Goal: Information Seeking & Learning: Learn about a topic

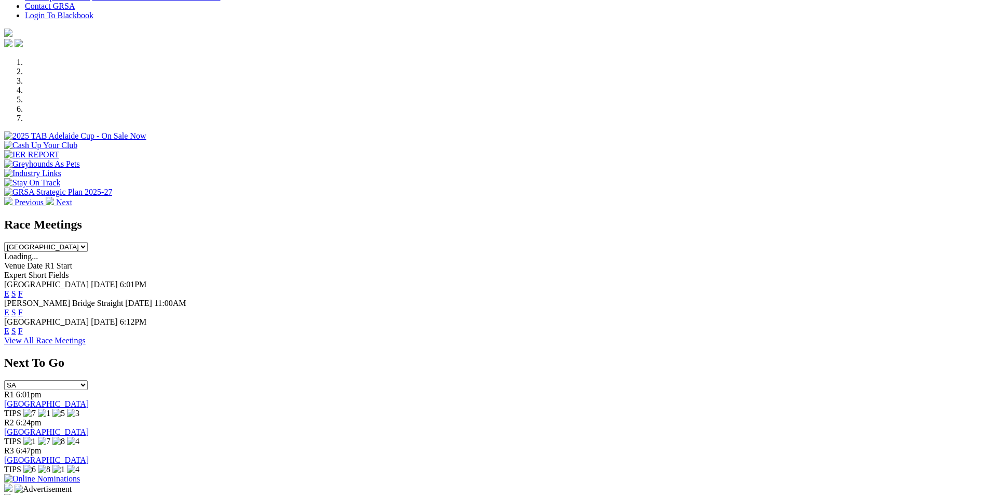
scroll to position [320, 0]
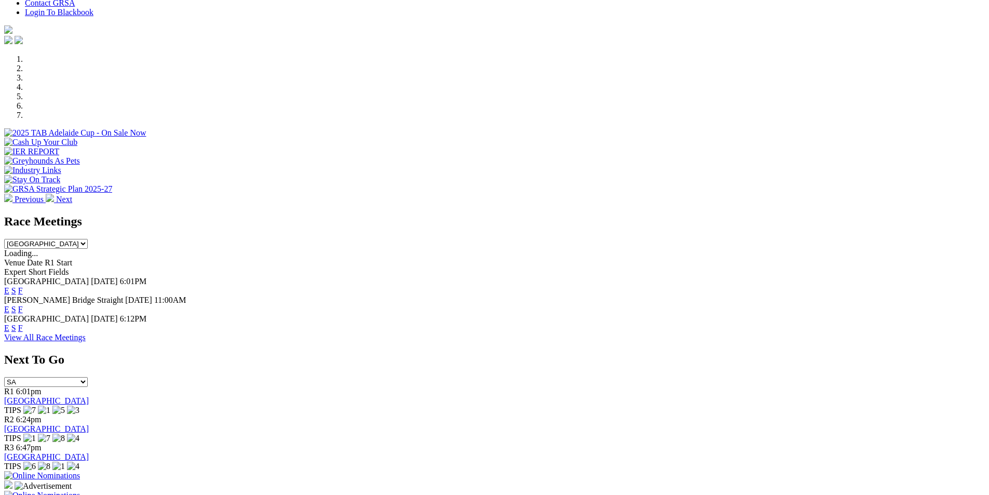
click at [23, 286] on link "F" at bounding box center [20, 290] width 5 height 9
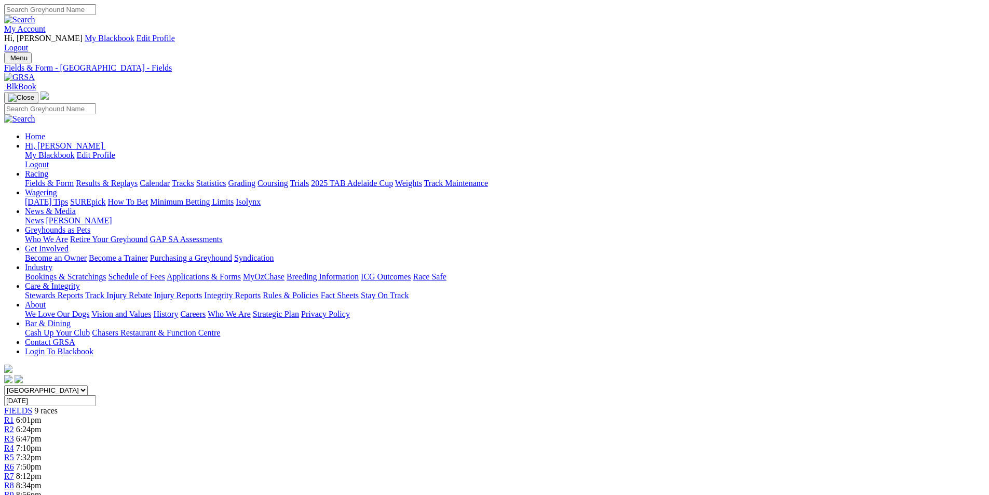
click at [42, 425] on span "6:24pm" at bounding box center [28, 429] width 25 height 9
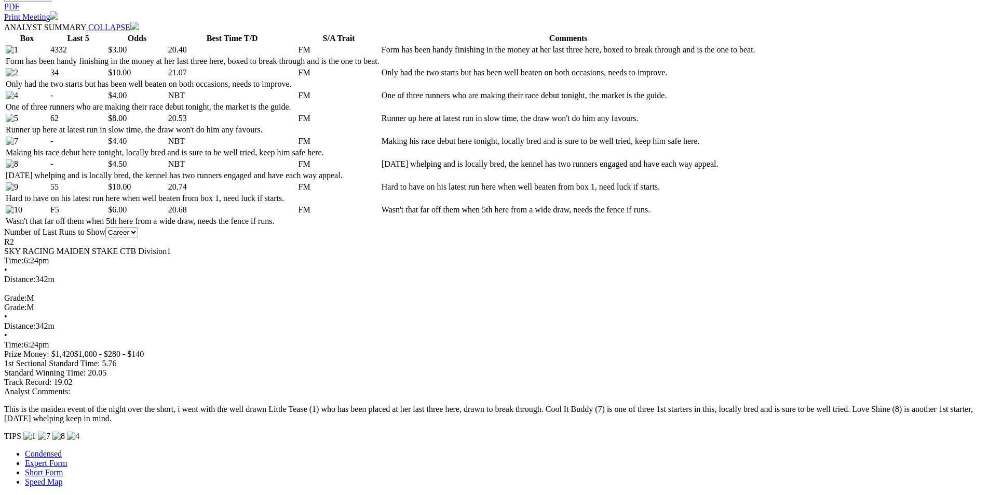
scroll to position [569, 0]
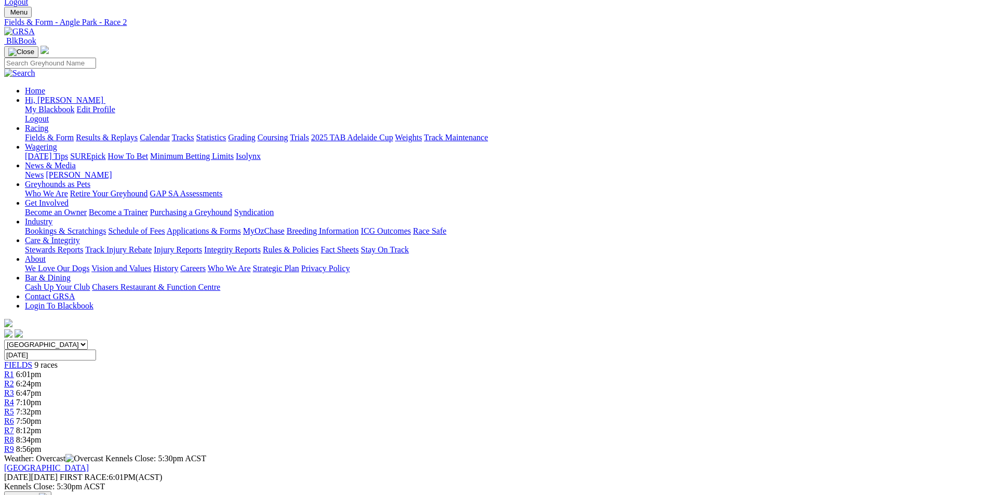
scroll to position [0, 0]
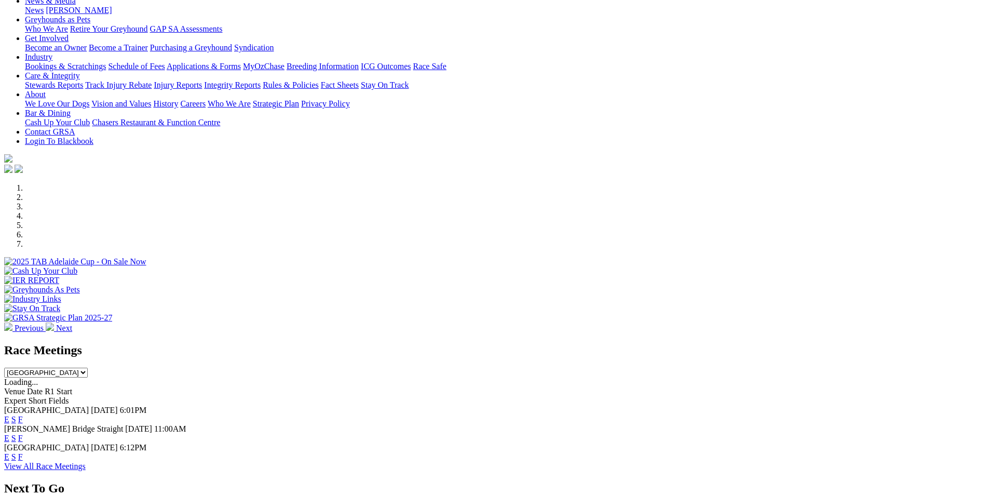
scroll to position [209, 0]
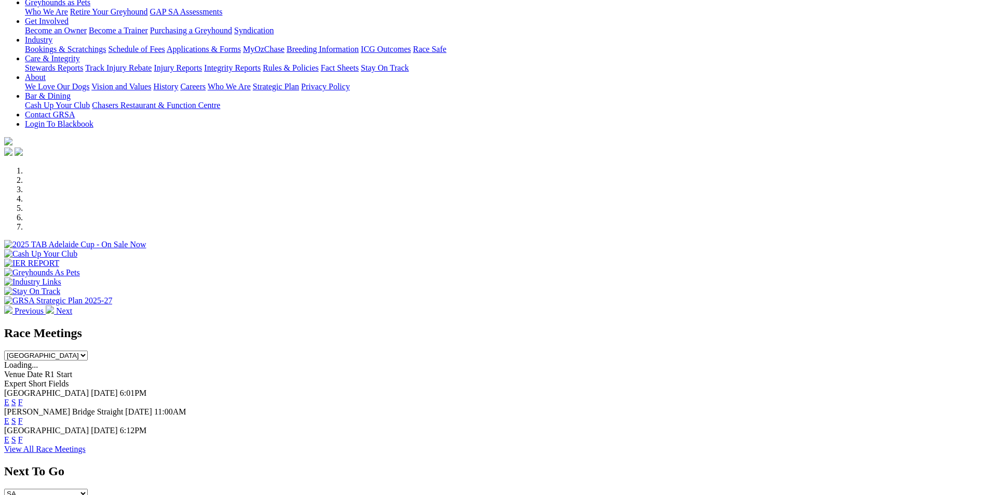
click at [9, 398] on link "E" at bounding box center [6, 402] width 5 height 9
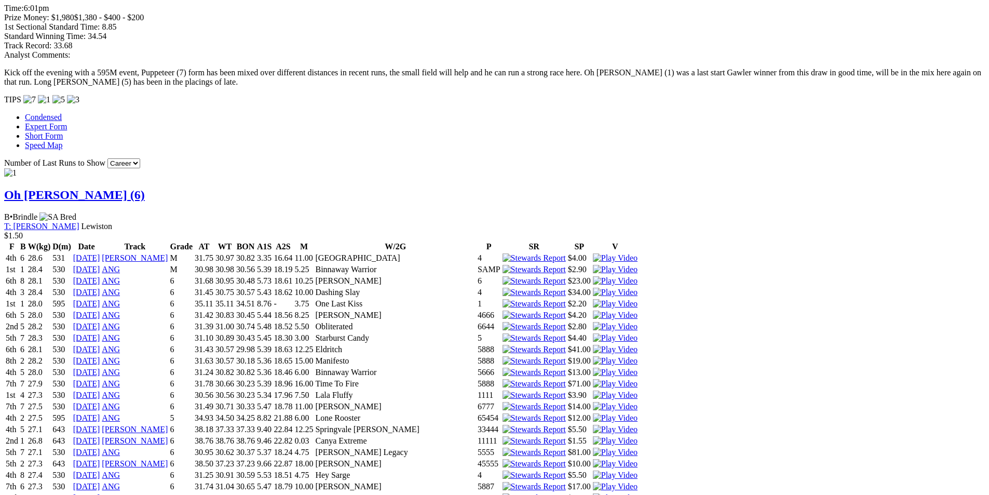
scroll to position [786, 0]
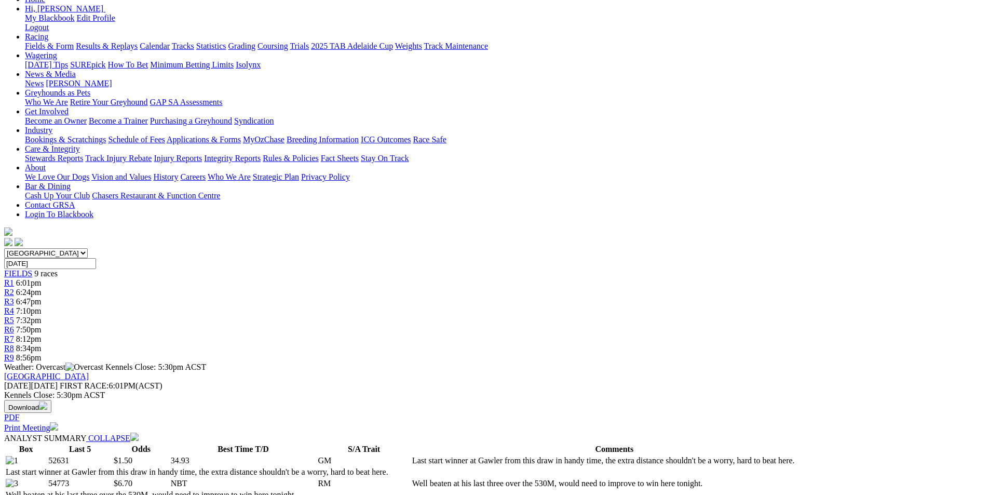
scroll to position [0, 0]
